Goal: Information Seeking & Learning: Learn about a topic

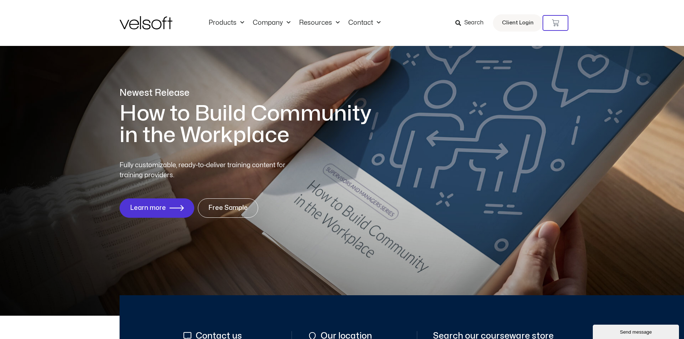
drag, startPoint x: 642, startPoint y: 29, endPoint x: 559, endPoint y: 77, distance: 95.8
click at [642, 29] on div "Products All Products Content ILT Courseware Storyline 360 Courses SCORM Course…" at bounding box center [342, 23] width 684 height 46
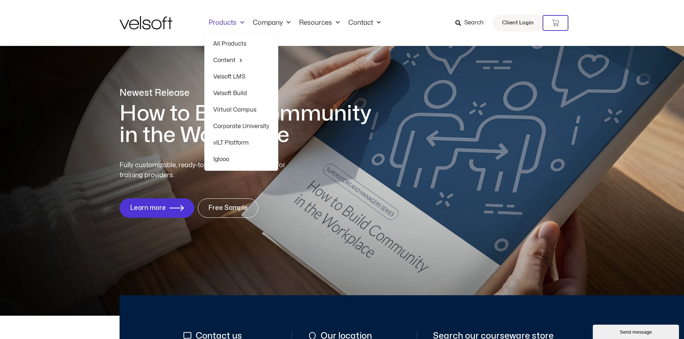
click at [228, 43] on link "All Products" at bounding box center [241, 44] width 56 height 17
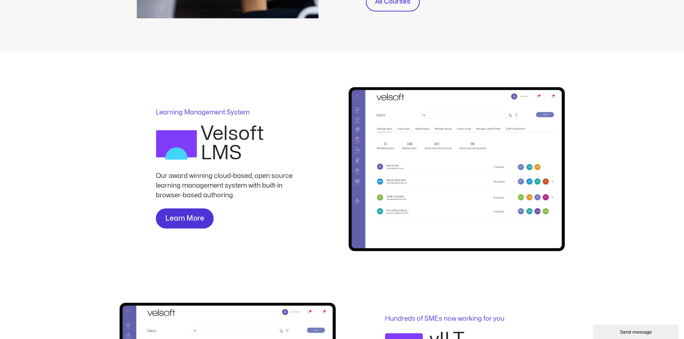
scroll to position [431, 0]
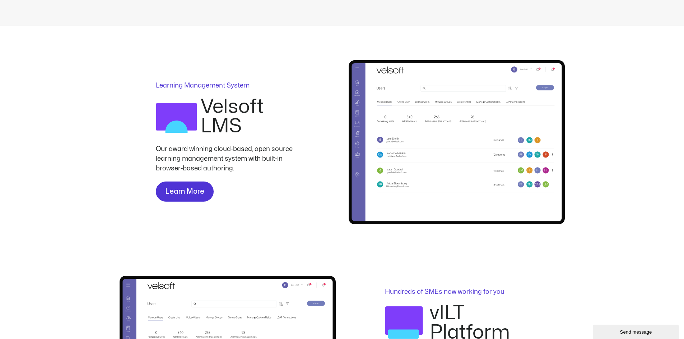
click at [615, 333] on div "Send message" at bounding box center [635, 331] width 75 height 5
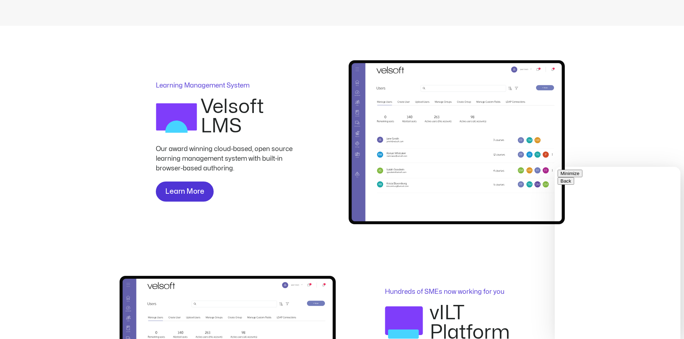
click at [582, 176] on button "Minimize" at bounding box center [569, 174] width 25 height 8
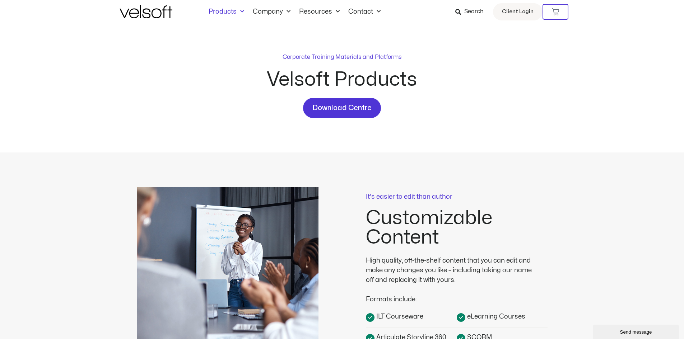
scroll to position [0, 0]
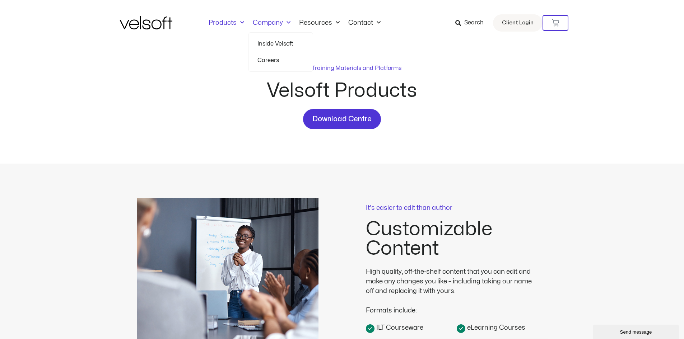
click at [273, 21] on link "Company" at bounding box center [271, 23] width 46 height 8
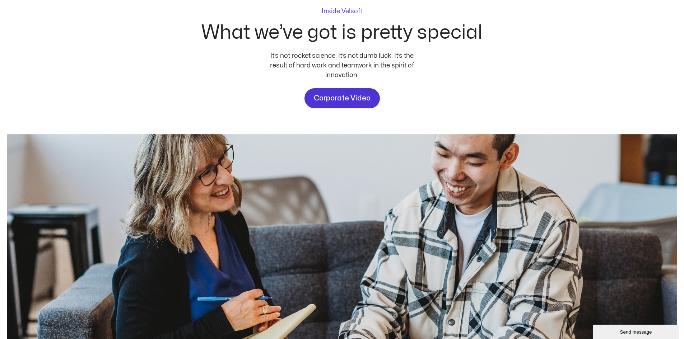
scroll to position [72, 0]
click at [336, 97] on span "Corporate Video" at bounding box center [342, 98] width 57 height 11
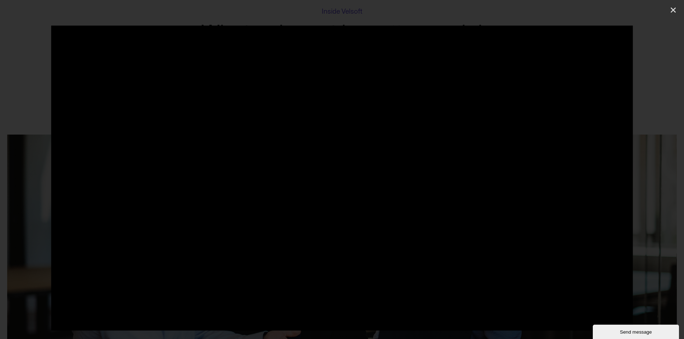
click at [644, 15] on div at bounding box center [342, 169] width 684 height 339
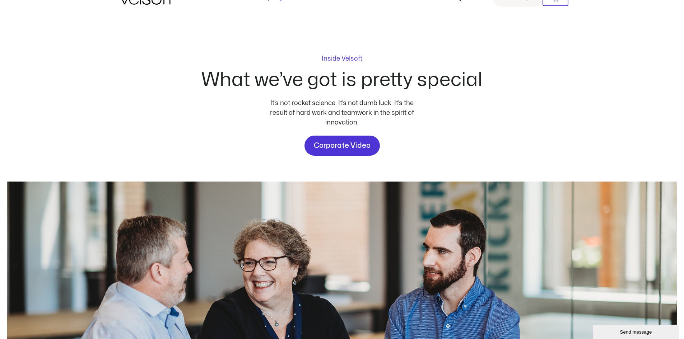
scroll to position [0, 0]
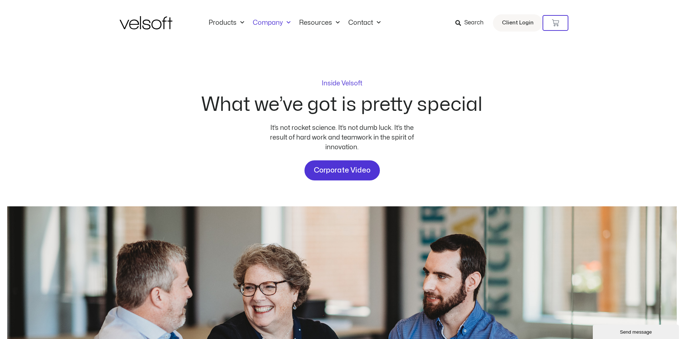
click at [51, 78] on div "Inside Velsoft What we’ve got is pretty special It’s not rocket science. It’s n…" at bounding box center [342, 265] width 684 height 438
click at [152, 21] on img at bounding box center [145, 22] width 53 height 13
click at [18, 102] on div "Inside Velsoft What we’ve got is pretty special It’s not rocket science. It’s n…" at bounding box center [342, 265] width 684 height 438
click at [137, 24] on img at bounding box center [145, 22] width 53 height 13
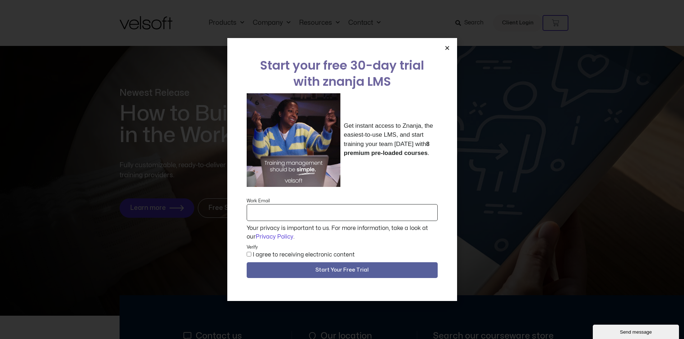
click at [447, 47] on icon "Close" at bounding box center [446, 47] width 5 height 5
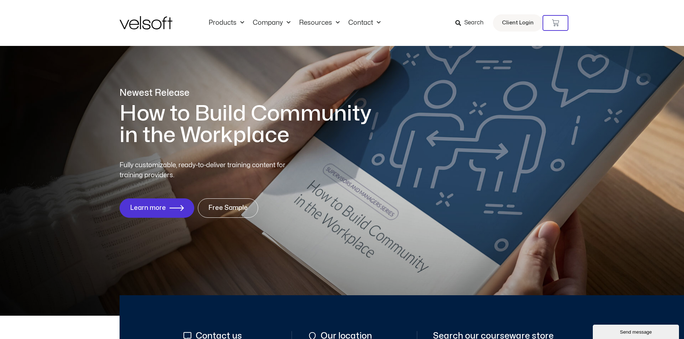
click at [616, 29] on div "Products All Products Content ILT Courseware Storyline 360 Courses SCORM Course…" at bounding box center [342, 23] width 684 height 46
click at [267, 20] on link "Company" at bounding box center [271, 23] width 46 height 8
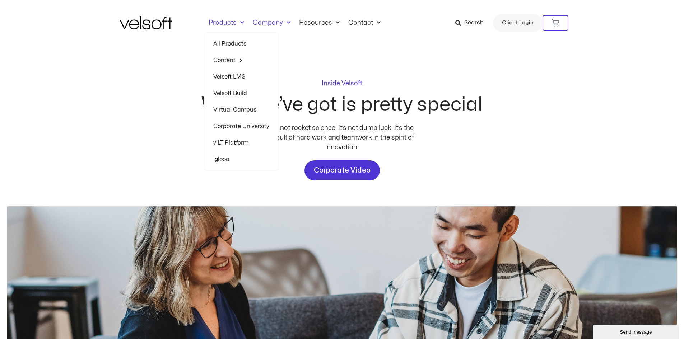
click at [229, 22] on link "Products" at bounding box center [226, 23] width 44 height 8
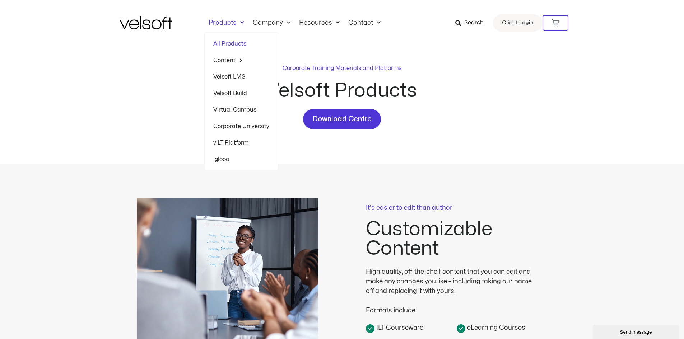
click at [228, 23] on link "Products" at bounding box center [226, 23] width 44 height 8
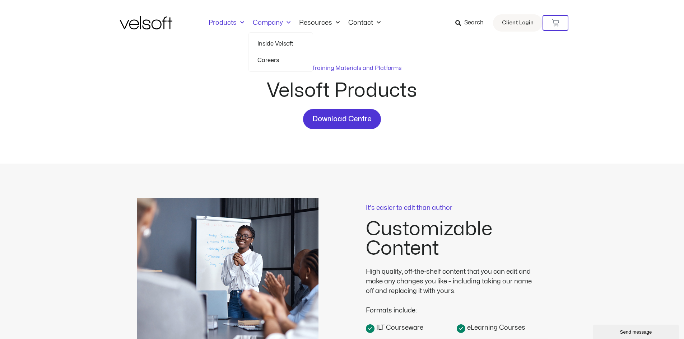
click at [266, 43] on link "Inside Velsoft" at bounding box center [280, 44] width 47 height 17
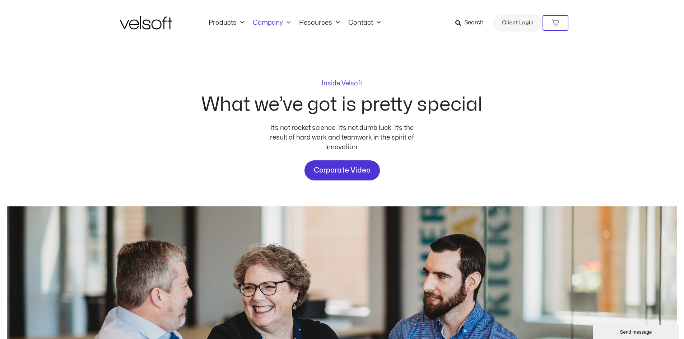
click at [141, 22] on img at bounding box center [145, 22] width 53 height 13
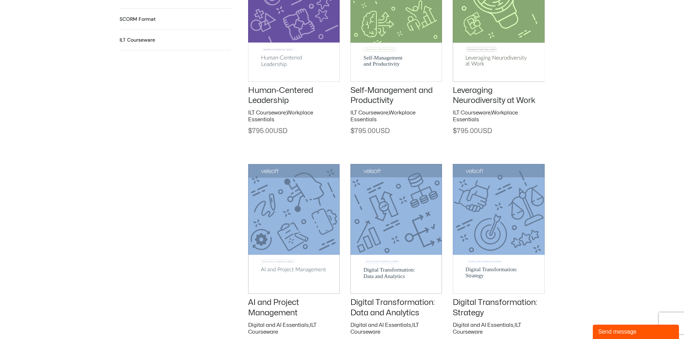
scroll to position [1005, 0]
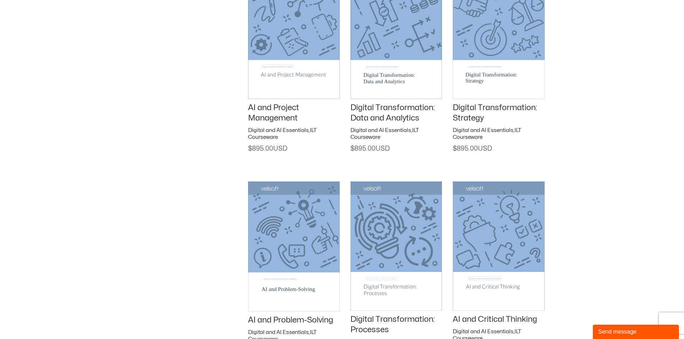
click at [382, 30] on img at bounding box center [395, 34] width 91 height 130
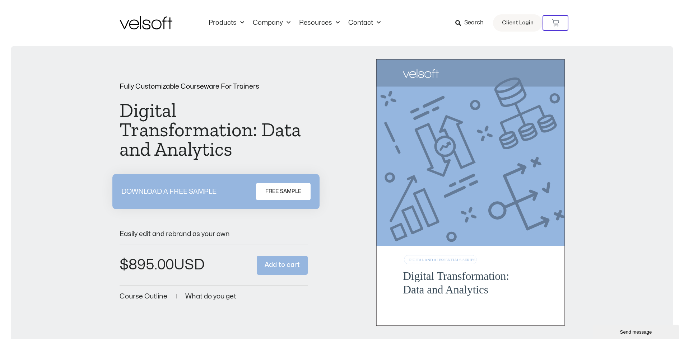
click at [417, 140] on img at bounding box center [470, 192] width 188 height 267
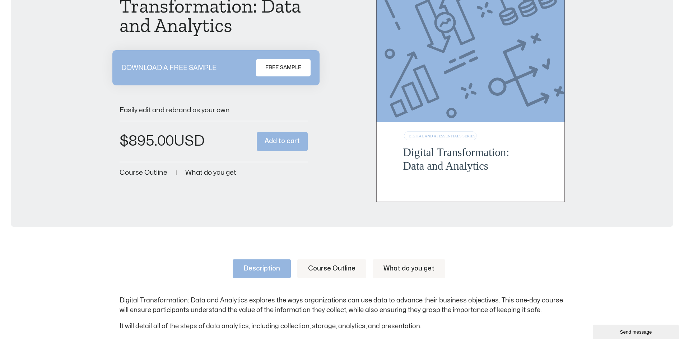
scroll to position [359, 0]
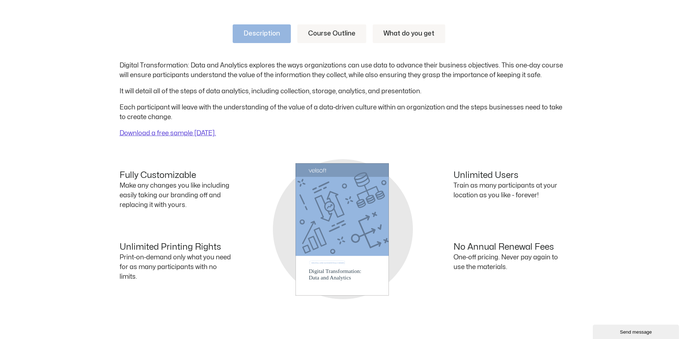
click at [326, 205] on div "Fully Customizable Make any changes you like including easily taking our brandi…" at bounding box center [230, 193] width 222 height 46
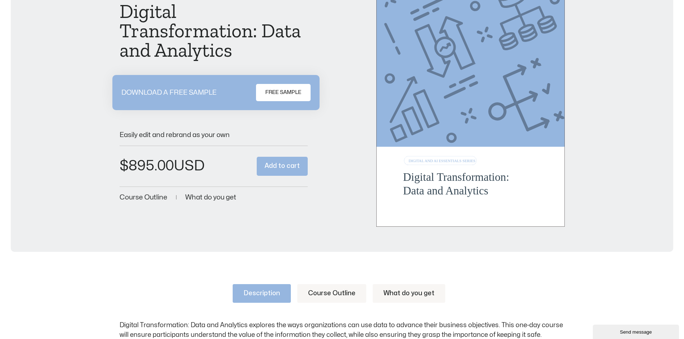
scroll to position [0, 0]
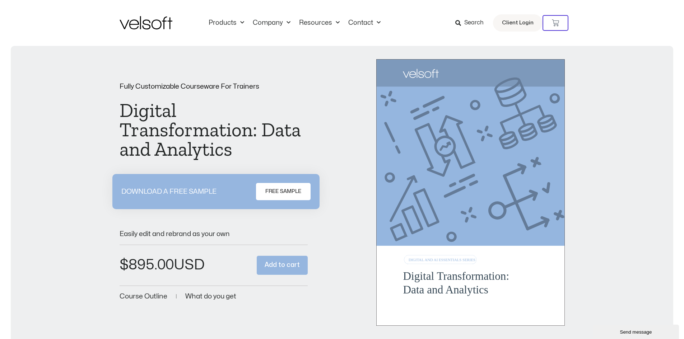
click at [150, 23] on img at bounding box center [145, 22] width 53 height 13
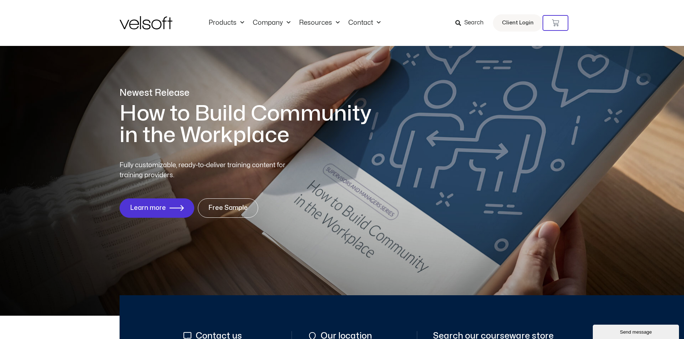
click at [620, 15] on div "Products All Products Content ILT Courseware Storyline 360 Courses SCORM Course…" at bounding box center [342, 23] width 684 height 46
click at [608, 19] on div "Products All Products Content ILT Courseware Storyline 360 Courses SCORM Course…" at bounding box center [342, 23] width 684 height 46
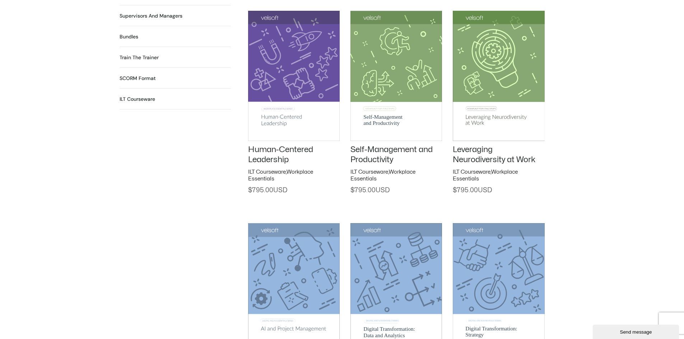
scroll to position [789, 0]
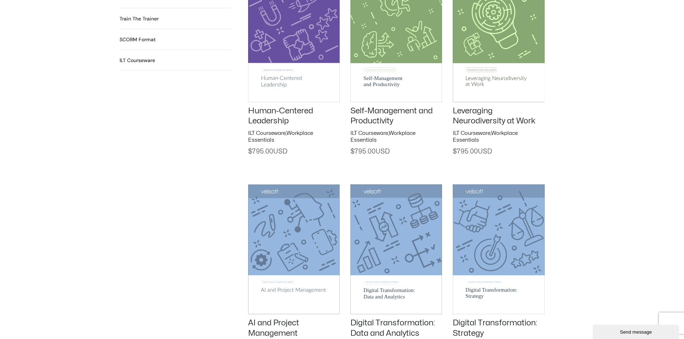
click at [46, 156] on div "Search Categories Small Business Training for Entrepreneurs 22 Products Digital…" at bounding box center [342, 182] width 684 height 920
click at [597, 138] on div "Search Categories Small Business Training for Entrepreneurs 22 Products Digital…" at bounding box center [342, 182] width 684 height 920
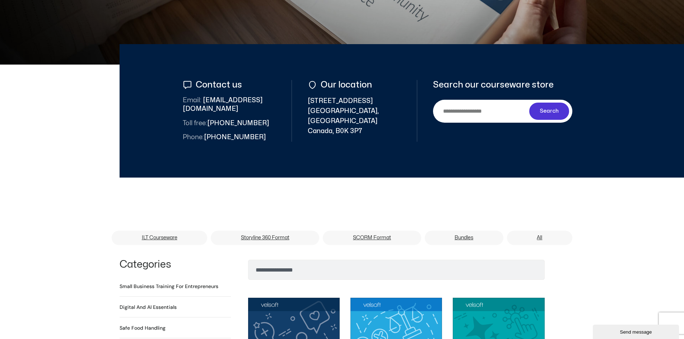
scroll to position [0, 0]
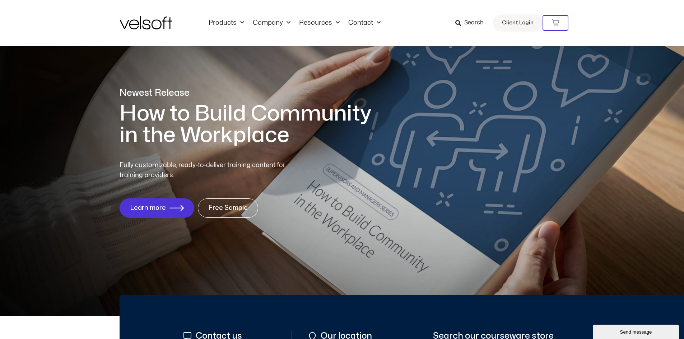
drag, startPoint x: 68, startPoint y: 17, endPoint x: 67, endPoint y: 2, distance: 14.7
click at [67, 15] on div "Products All Products Content ILT Courseware Storyline 360 Courses SCORM Course…" at bounding box center [342, 23] width 684 height 46
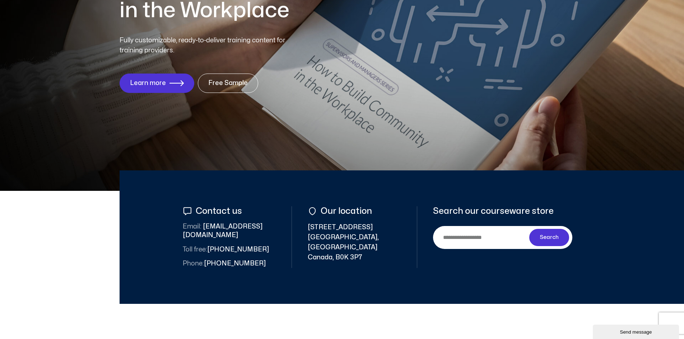
scroll to position [108, 0]
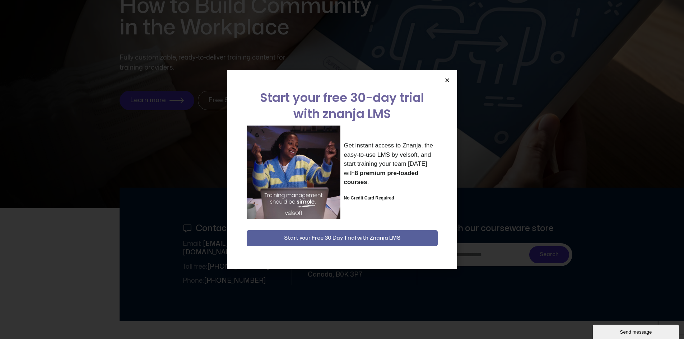
drag, startPoint x: 448, startPoint y: 314, endPoint x: 447, endPoint y: 298, distance: 16.2
click at [448, 314] on div "Start your free 30-day trial with znanja LMS Get instant access to Znanja, the …" at bounding box center [342, 169] width 684 height 339
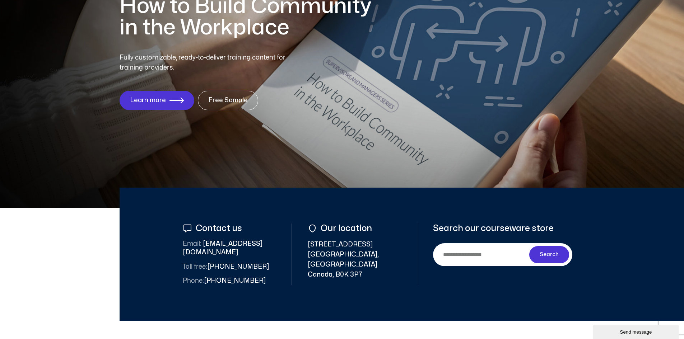
click at [427, 147] on div "Newest Release How to Build Community in the Workplace Fully customizable, read…" at bounding box center [342, 48] width 684 height 319
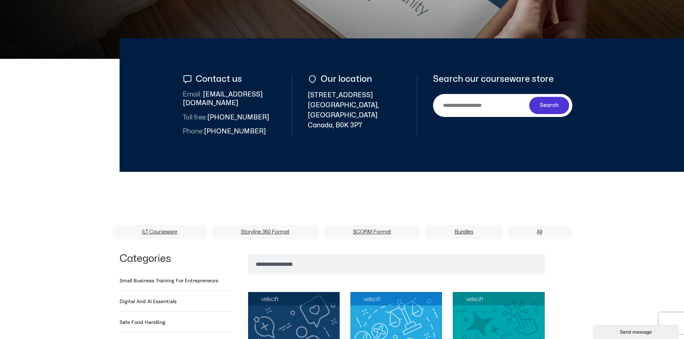
scroll to position [0, 0]
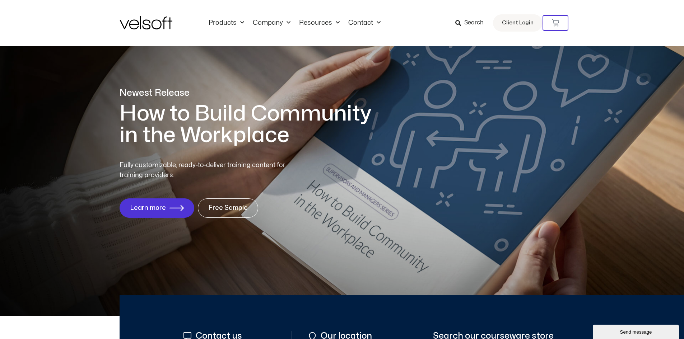
click at [588, 31] on div "Products All Products Content ILT Courseware Storyline 360 Courses SCORM Course…" at bounding box center [342, 23] width 684 height 46
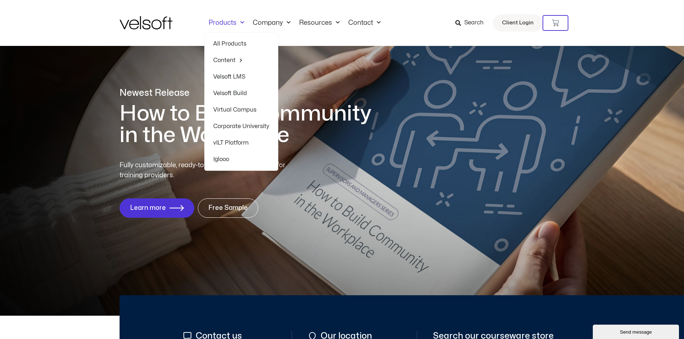
click at [219, 20] on link "Products" at bounding box center [226, 23] width 44 height 8
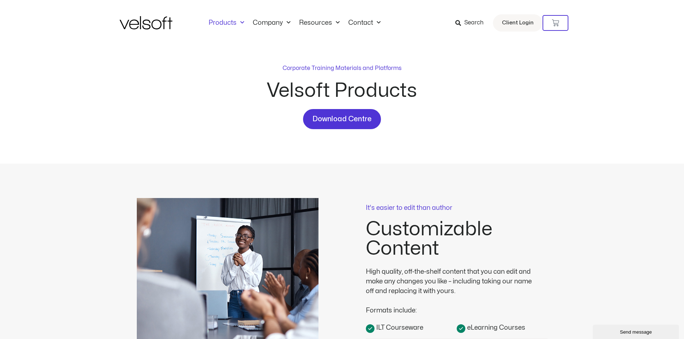
click at [467, 107] on div "Velsoft Products" at bounding box center [342, 95] width 258 height 28
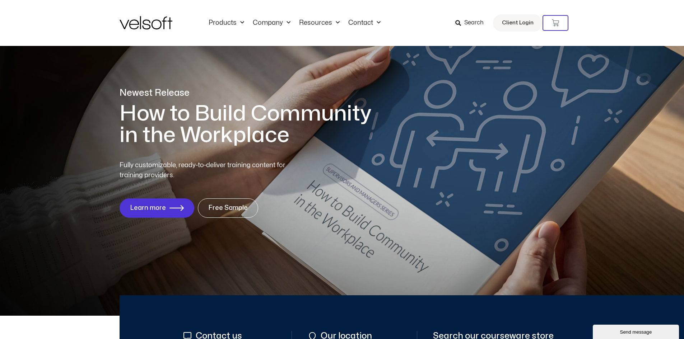
click at [428, 32] on div "Products All Products Content ILT Courseware Storyline 360 Courses SCORM Course…" at bounding box center [341, 23] width 445 height 46
click at [632, 24] on div "Products All Products Content ILT Courseware Storyline 360 Courses SCORM Course…" at bounding box center [342, 23] width 684 height 46
click at [154, 22] on img at bounding box center [145, 22] width 53 height 13
drag, startPoint x: 624, startPoint y: 17, endPoint x: 615, endPoint y: 53, distance: 37.9
click at [624, 17] on div "Products All Products Content ILT Courseware Storyline 360 Courses SCORM Course…" at bounding box center [342, 23] width 684 height 46
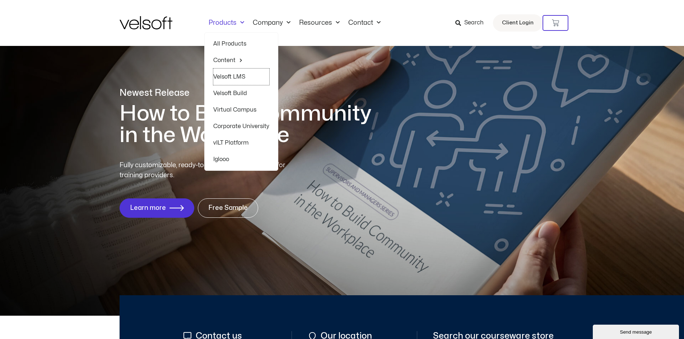
drag, startPoint x: 229, startPoint y: 74, endPoint x: 339, endPoint y: 102, distance: 113.0
click at [229, 74] on link "Velsoft LMS" at bounding box center [241, 77] width 56 height 17
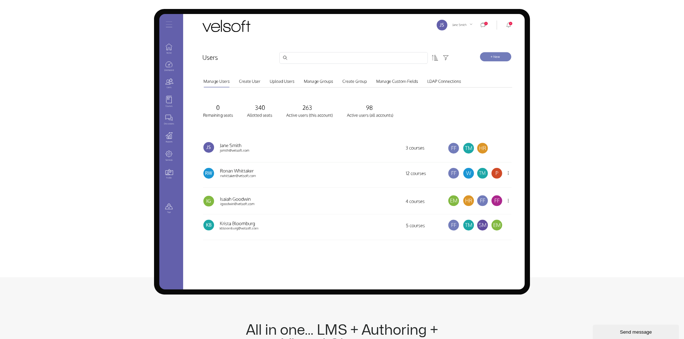
scroll to position [538, 0]
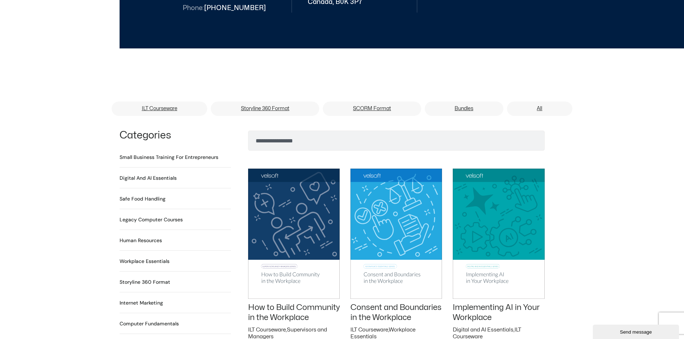
scroll to position [108, 0]
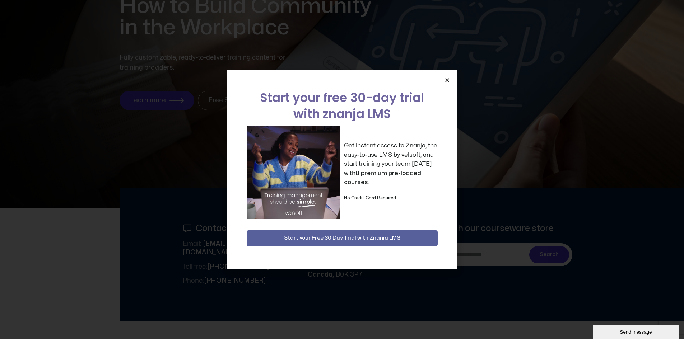
click at [50, 60] on div "Start your free 30-day trial with znanja LMS Get instant access to Znanja, the …" at bounding box center [342, 169] width 684 height 339
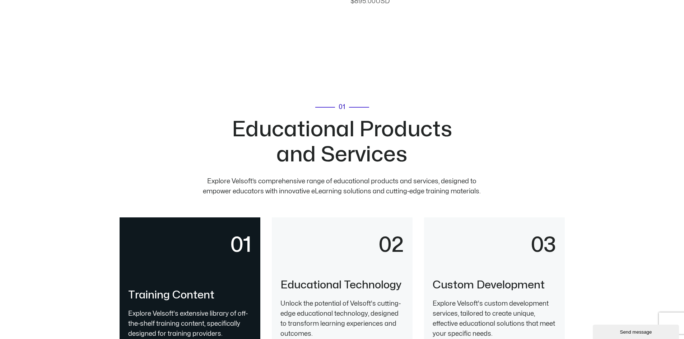
scroll to position [1220, 0]
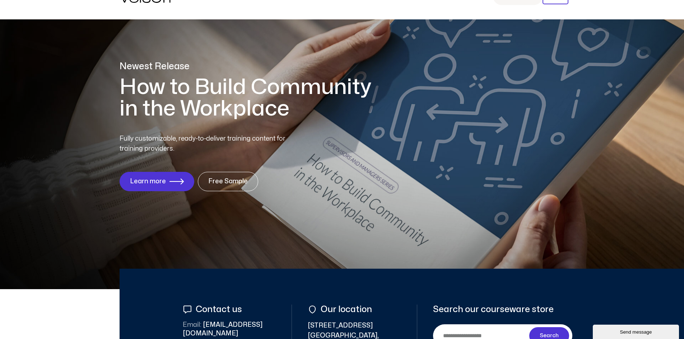
scroll to position [0, 0]
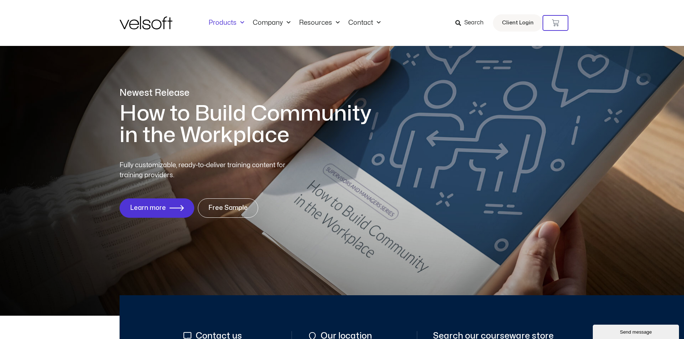
click at [217, 22] on link "Products" at bounding box center [226, 23] width 44 height 8
